Goal: Transaction & Acquisition: Purchase product/service

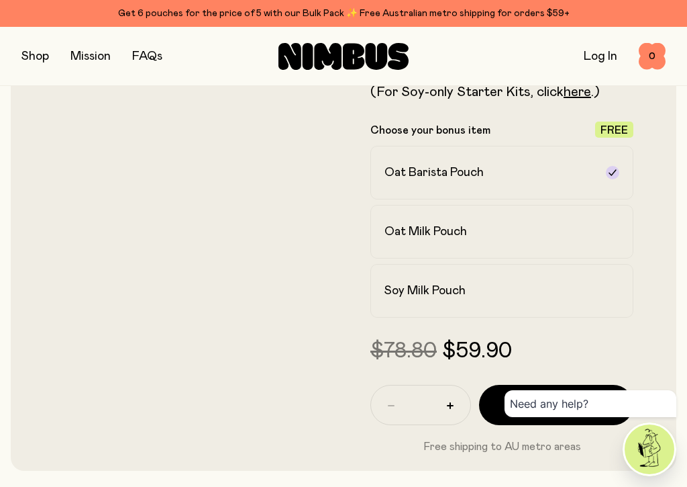
scroll to position [356, 0]
click at [416, 290] on h2 "Soy Milk Pouch" at bounding box center [425, 291] width 81 height 16
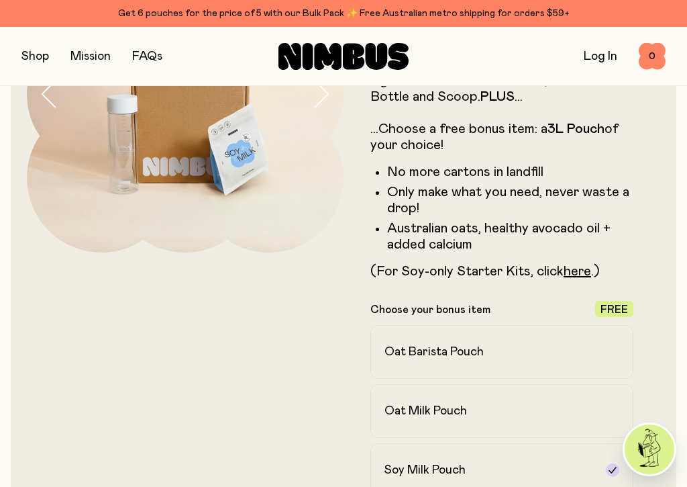
scroll to position [184, 0]
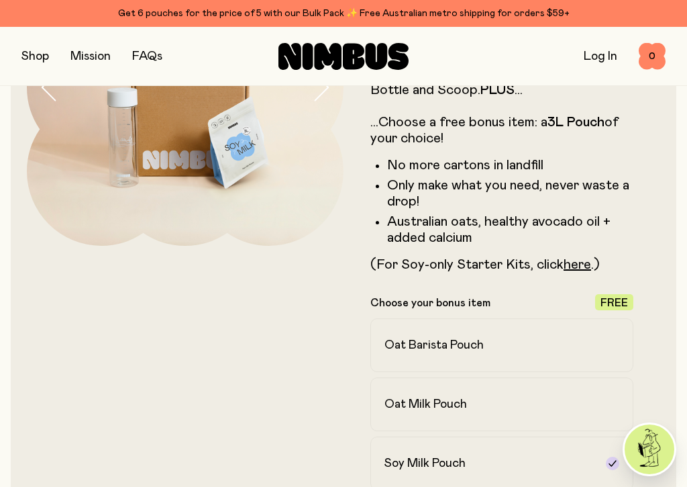
click at [576, 267] on link "here" at bounding box center [578, 264] width 28 height 13
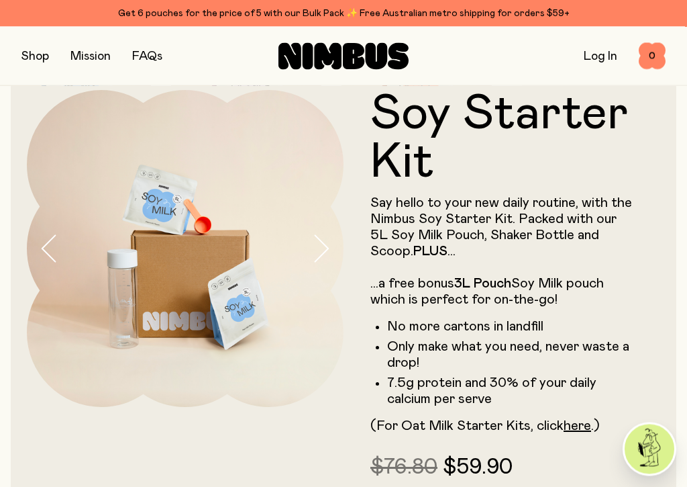
scroll to position [23, 0]
click at [38, 62] on button "button" at bounding box center [35, 56] width 28 height 19
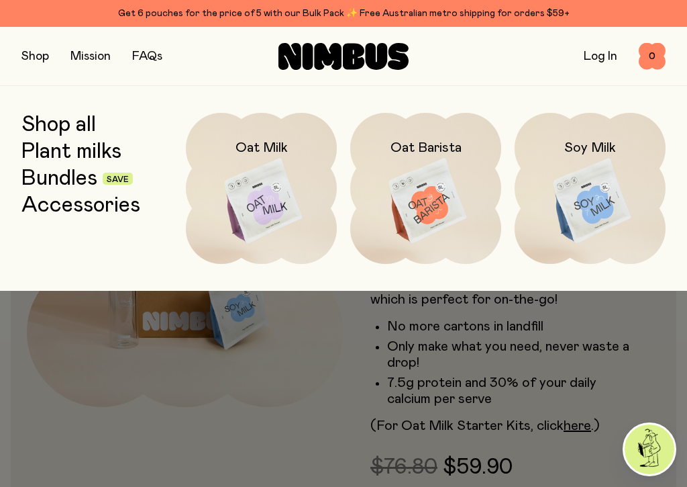
click at [587, 203] on img at bounding box center [590, 201] width 151 height 177
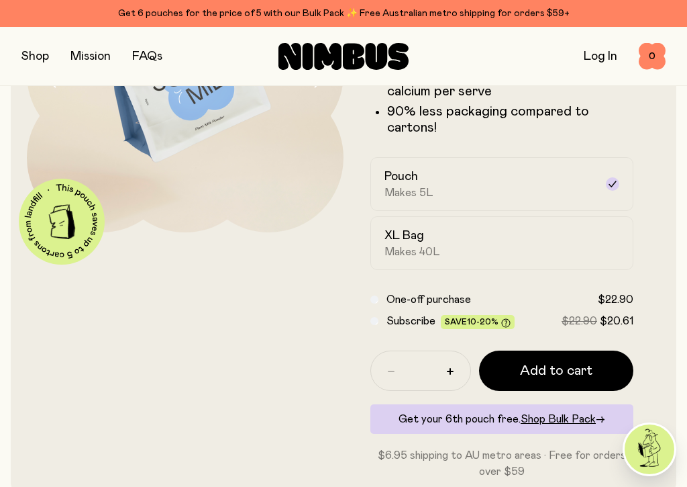
scroll to position [199, 0]
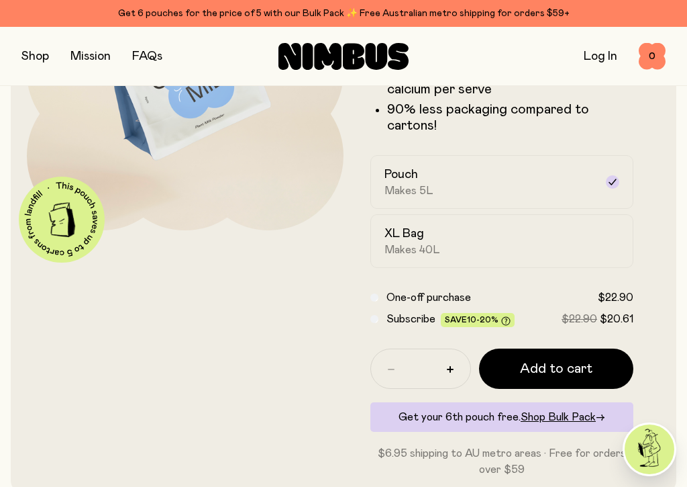
click at [405, 242] on div "XL Bag Makes 40L" at bounding box center [490, 240] width 211 height 31
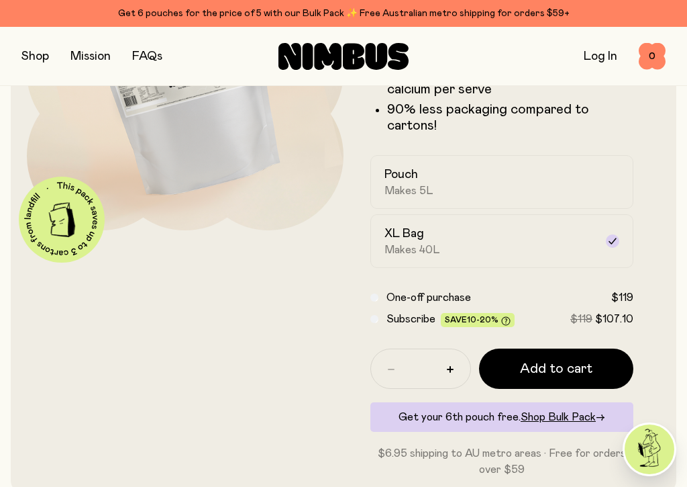
click at [550, 368] on span "Add to cart" at bounding box center [556, 368] width 72 height 19
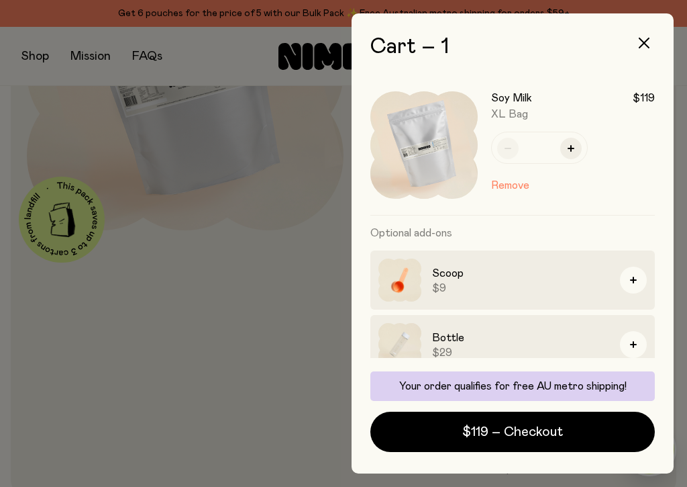
click at [643, 44] on icon "button" at bounding box center [644, 43] width 11 height 11
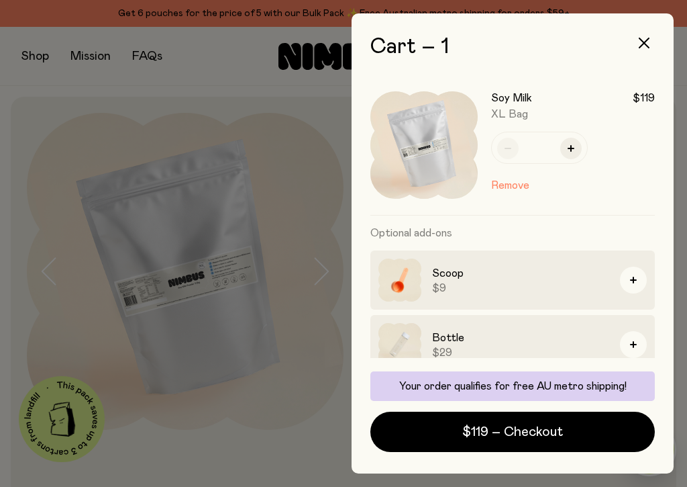
scroll to position [199, 0]
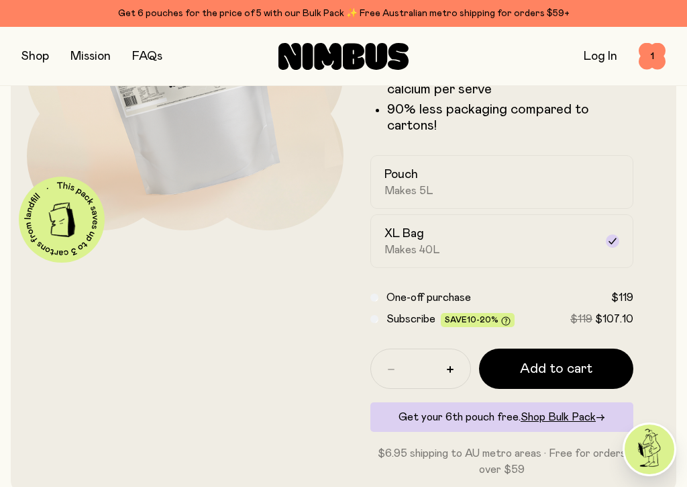
click at [407, 313] on span "Subscribe" at bounding box center [411, 318] width 49 height 11
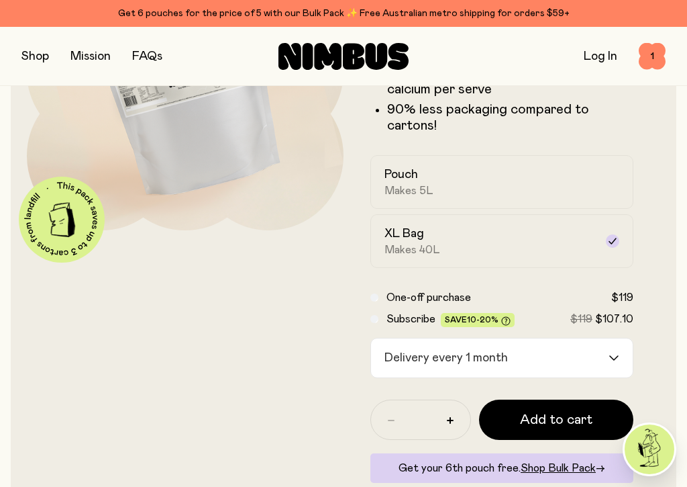
click at [605, 348] on input "Search for option" at bounding box center [560, 357] width 95 height 39
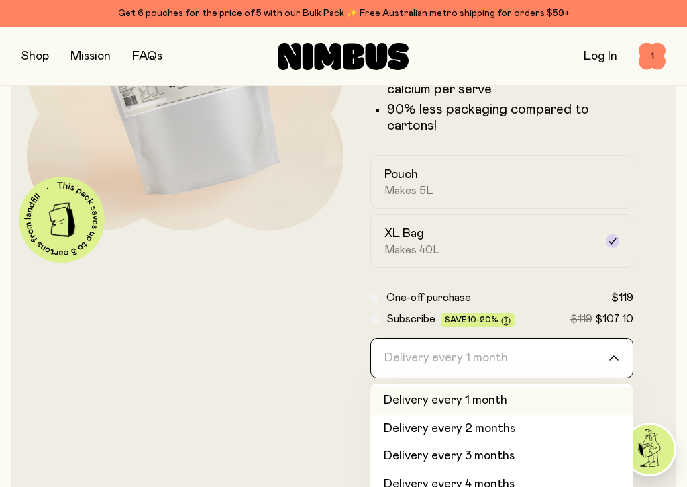
scroll to position [0, 0]
click at [607, 354] on input "Search for option" at bounding box center [493, 357] width 228 height 39
click at [323, 282] on div at bounding box center [185, 220] width 317 height 615
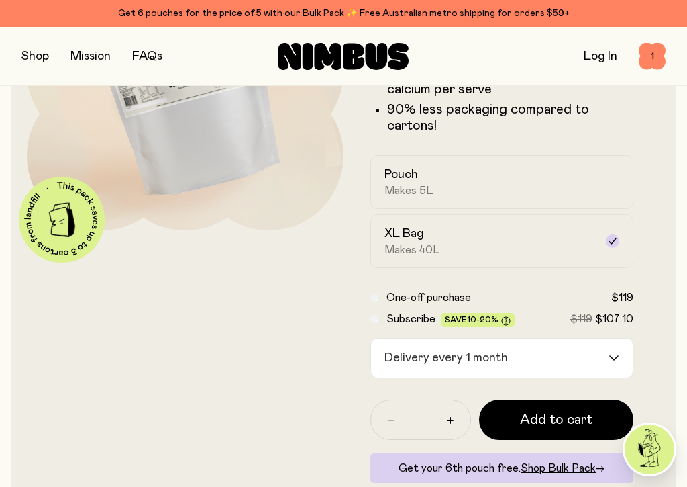
click at [554, 418] on span "Add to cart" at bounding box center [556, 419] width 72 height 19
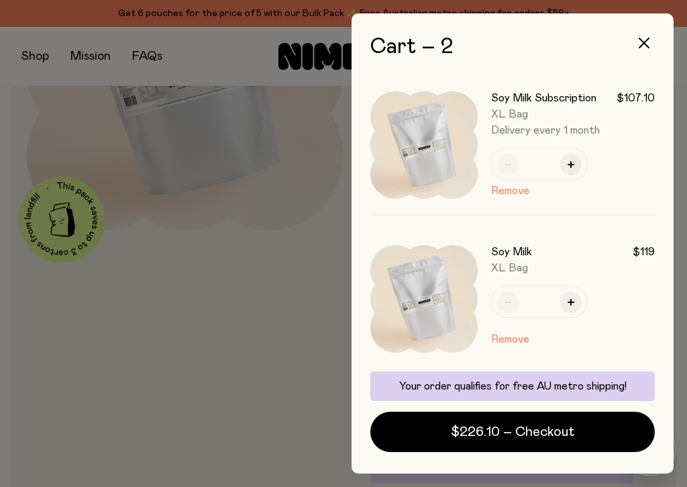
click at [504, 188] on button "Remove" at bounding box center [510, 191] width 38 height 16
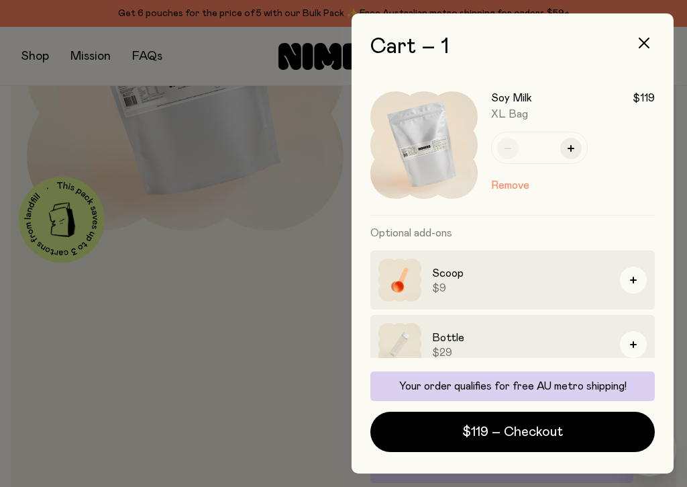
click at [530, 427] on span "$119 – Checkout" at bounding box center [512, 431] width 101 height 19
